Goal: Navigation & Orientation: Find specific page/section

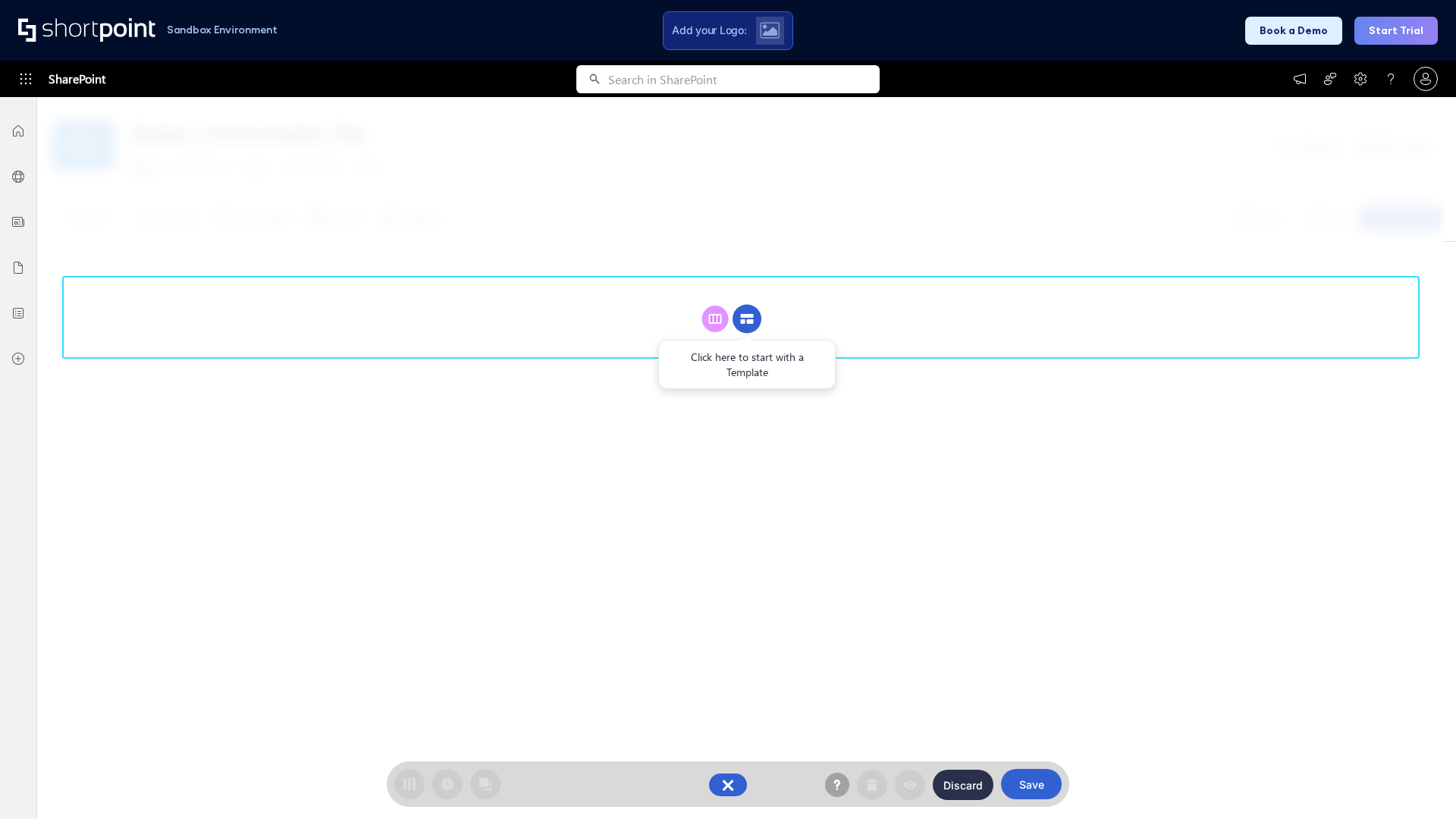
click at [747, 319] on circle at bounding box center [746, 319] width 29 height 29
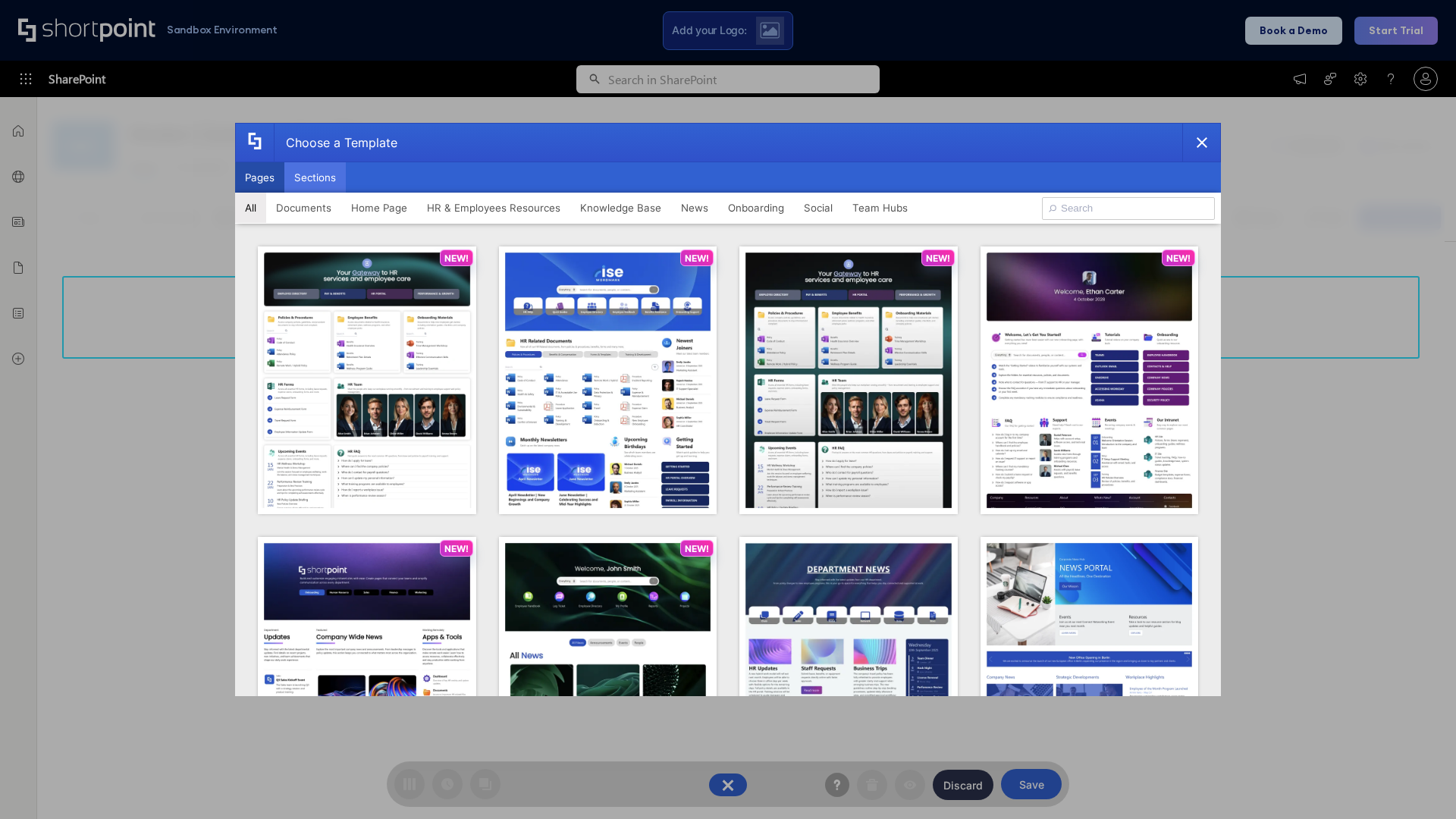
click at [315, 177] on button "Sections" at bounding box center [315, 177] width 61 height 30
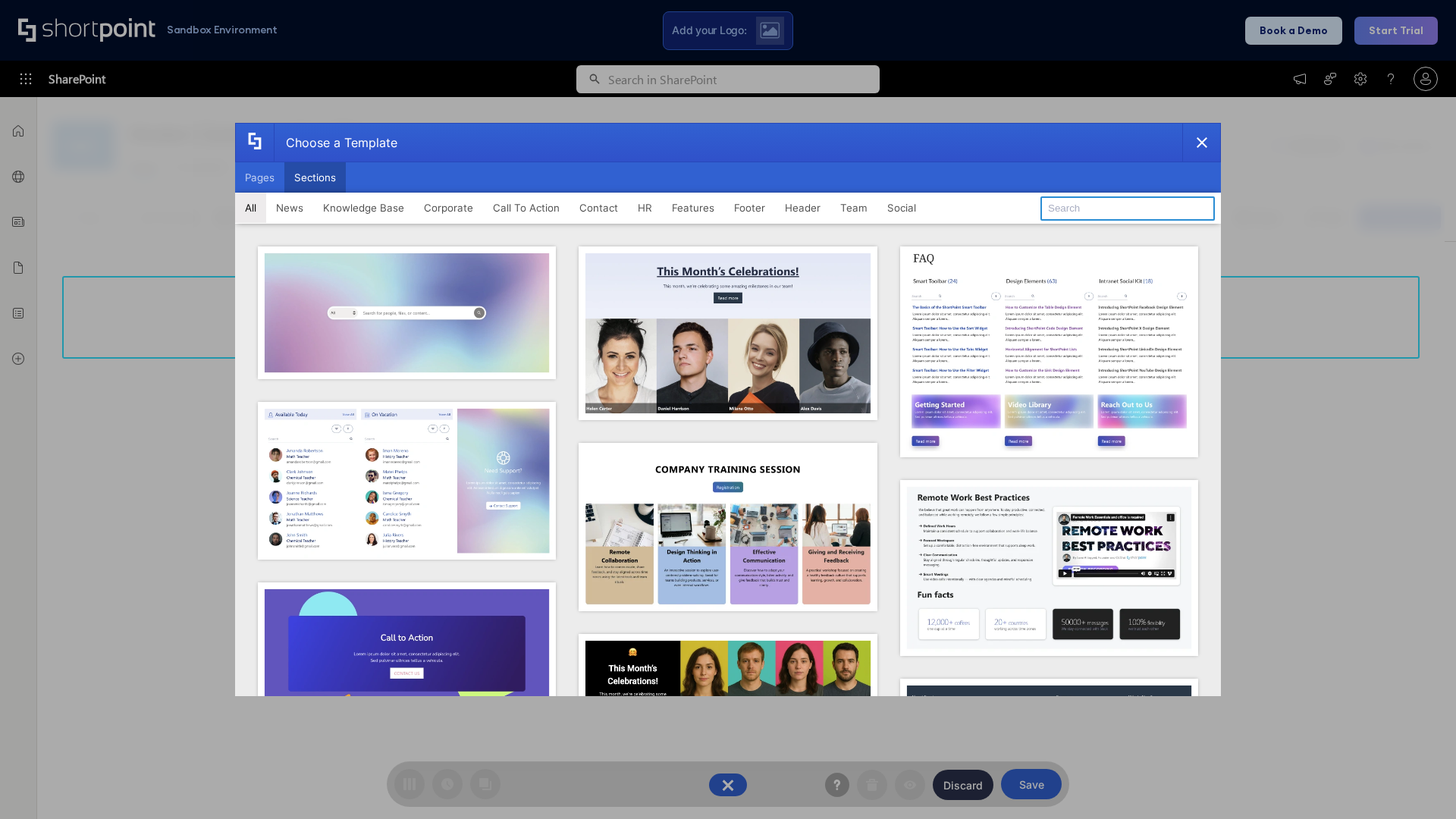
type input "Contact Us 1"
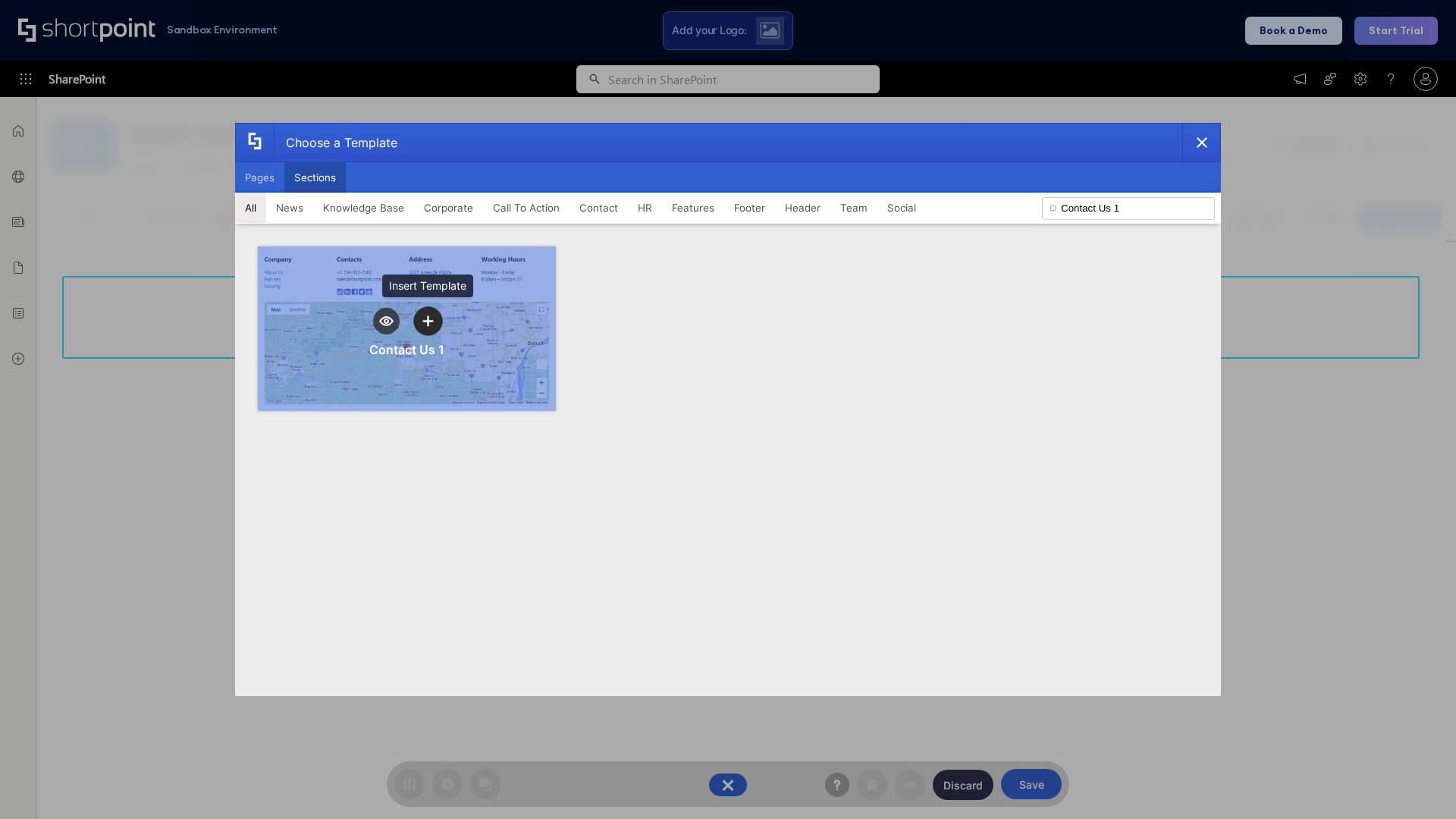
click at [428, 321] on icon "template selector" at bounding box center [428, 321] width 11 height 11
